Goal: Find specific page/section: Find specific page/section

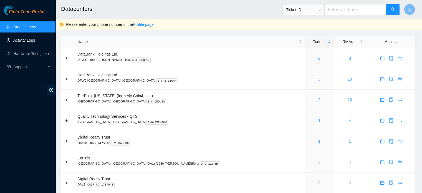
click at [25, 39] on link "Activity Logs" at bounding box center [24, 40] width 22 height 4
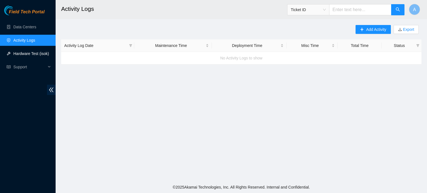
click at [23, 55] on link "Hardware Test (isok)" at bounding box center [31, 53] width 36 height 4
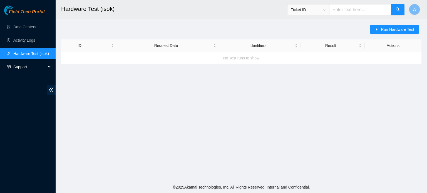
click at [22, 65] on span "Support" at bounding box center [29, 66] width 33 height 11
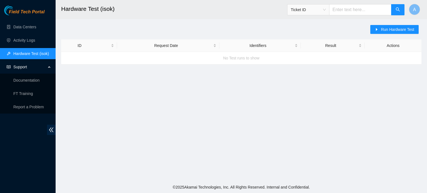
click at [31, 54] on link "Hardware Test (isok)" at bounding box center [31, 53] width 36 height 4
